Goal: Task Accomplishment & Management: Manage account settings

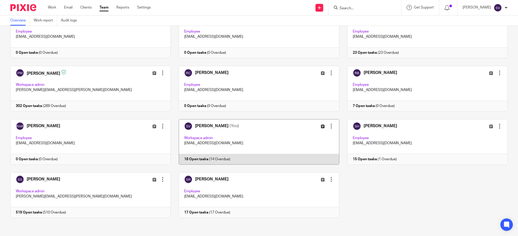
scroll to position [740, 0]
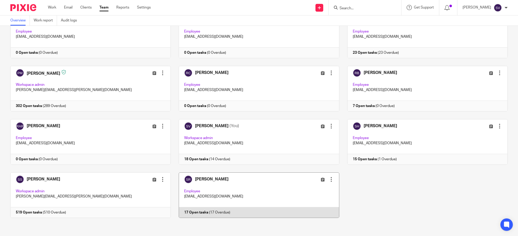
click at [235, 181] on link at bounding box center [255, 196] width 168 height 46
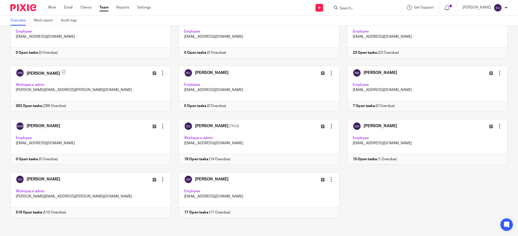
scroll to position [740, 0]
click at [392, 72] on link at bounding box center [423, 89] width 168 height 46
